Goal: Task Accomplishment & Management: Manage account settings

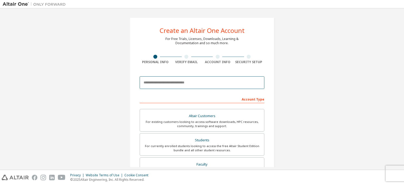
click at [197, 80] on body "Create an Altair One Account For Free Trials, Licenses, Downloads, Learning & D…" at bounding box center [202, 92] width 404 height 185
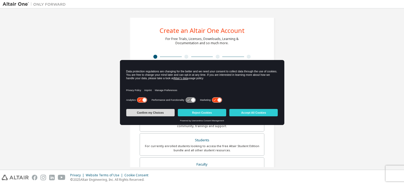
click at [147, 114] on button "Confirm my Choices" at bounding box center [150, 112] width 48 height 7
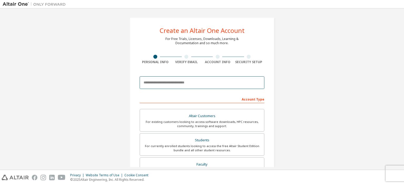
click at [152, 79] on input "email" at bounding box center [201, 82] width 125 height 13
type input "**********"
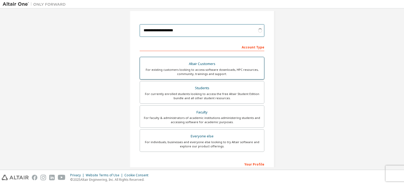
scroll to position [53, 0]
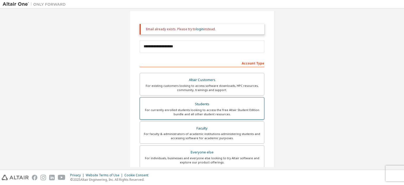
click at [182, 108] on div "For currently enrolled students looking to access the free Altair Student Editi…" at bounding box center [202, 112] width 118 height 8
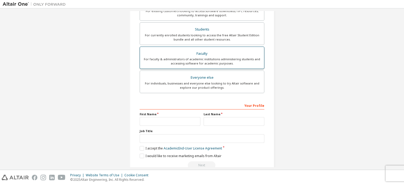
scroll to position [131, 0]
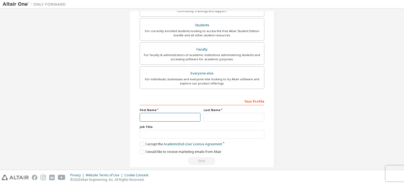
click at [166, 117] on input "text" at bounding box center [169, 117] width 61 height 9
type input "*****"
click at [151, 132] on input "text" at bounding box center [201, 134] width 125 height 9
type input "*******"
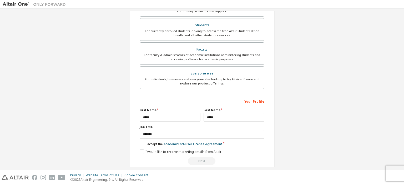
click at [142, 142] on label "I accept the Academic End-User License Agreement" at bounding box center [180, 144] width 82 height 4
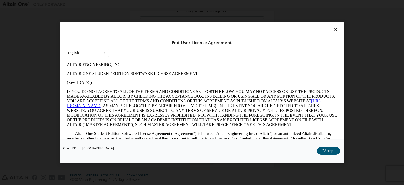
scroll to position [0, 0]
click at [321, 151] on button "I Accept" at bounding box center [328, 151] width 23 height 8
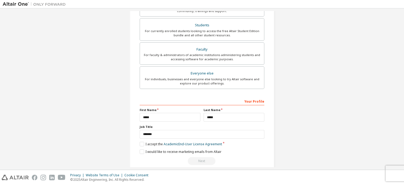
scroll to position [138, 0]
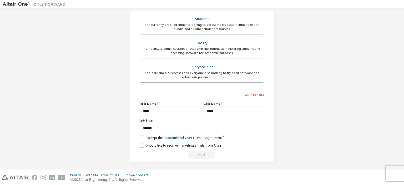
click at [139, 144] on label "I would like to receive marketing emails from Altair" at bounding box center [180, 145] width 82 height 4
click at [204, 155] on div "Next" at bounding box center [201, 155] width 125 height 8
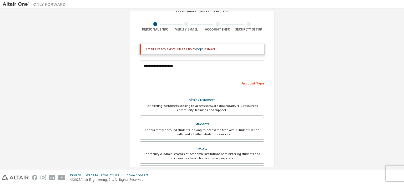
scroll to position [6, 0]
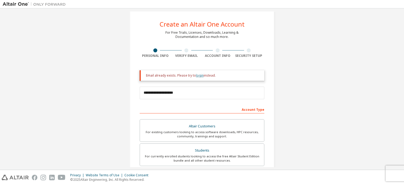
click at [197, 76] on link "login" at bounding box center [200, 75] width 8 height 4
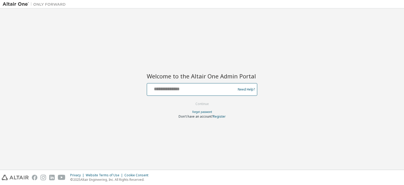
click at [179, 90] on input "text" at bounding box center [192, 88] width 86 height 8
type input "**********"
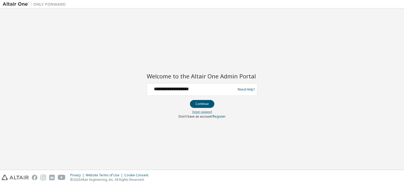
click at [203, 110] on link "Forgot password" at bounding box center [202, 112] width 20 height 4
click at [205, 102] on button "Continue" at bounding box center [202, 104] width 24 height 8
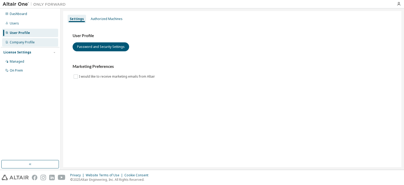
click at [32, 44] on div "Company Profile" at bounding box center [22, 42] width 25 height 4
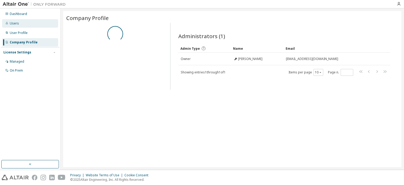
click at [35, 23] on div "Users" at bounding box center [30, 23] width 56 height 8
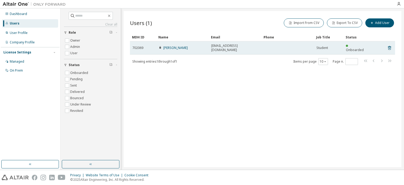
click at [206, 48] on td "[PERSON_NAME]" at bounding box center [182, 47] width 53 height 13
click at [204, 46] on div "Trung Le" at bounding box center [182, 48] width 48 height 4
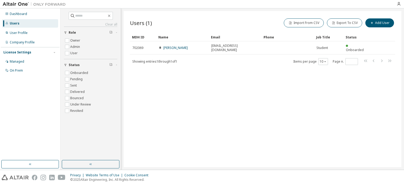
click at [155, 89] on div "Users (1) Import From CSV Export To CSV Add User Clear Load Save Save As Field …" at bounding box center [261, 89] width 277 height 156
